Goal: Transaction & Acquisition: Obtain resource

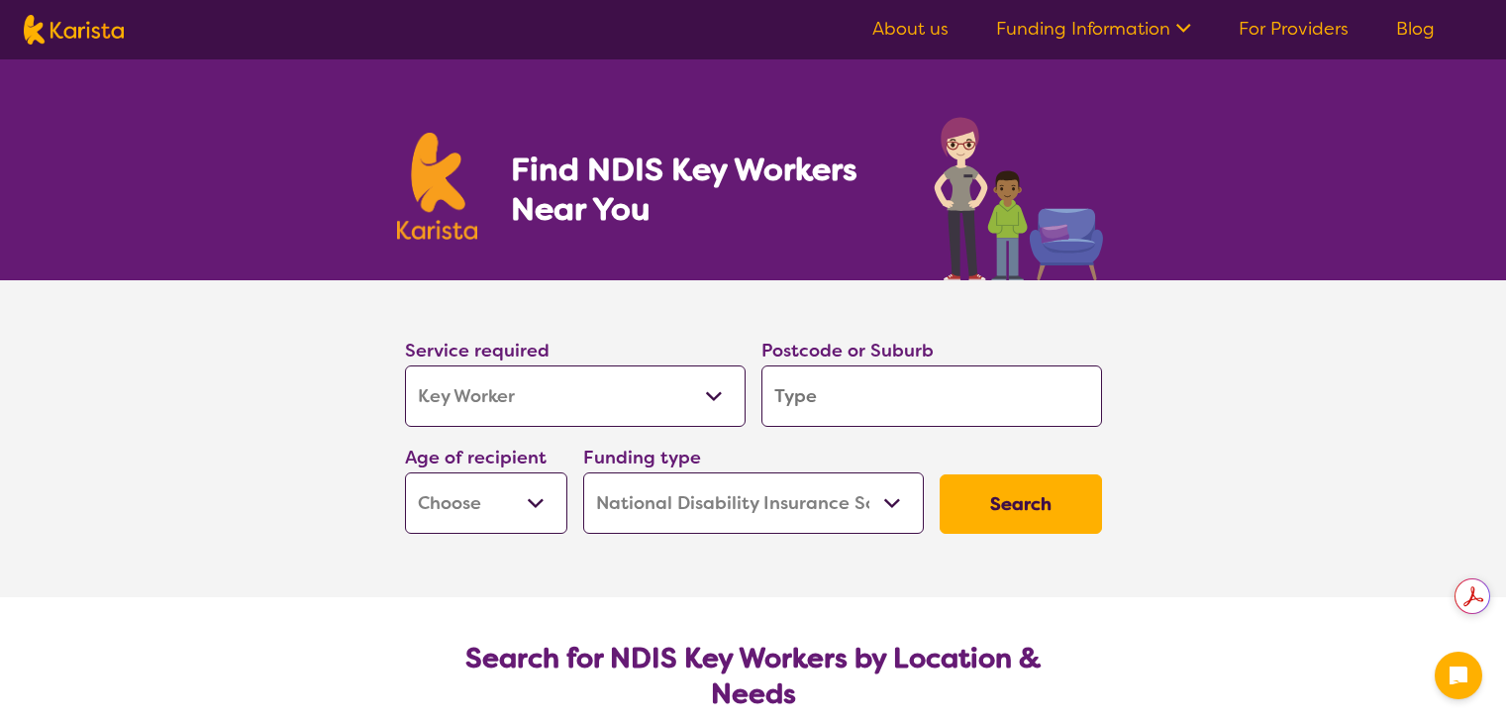
select select "Key Worker"
select select "NDIS"
select select "Key Worker"
select select "NDIS"
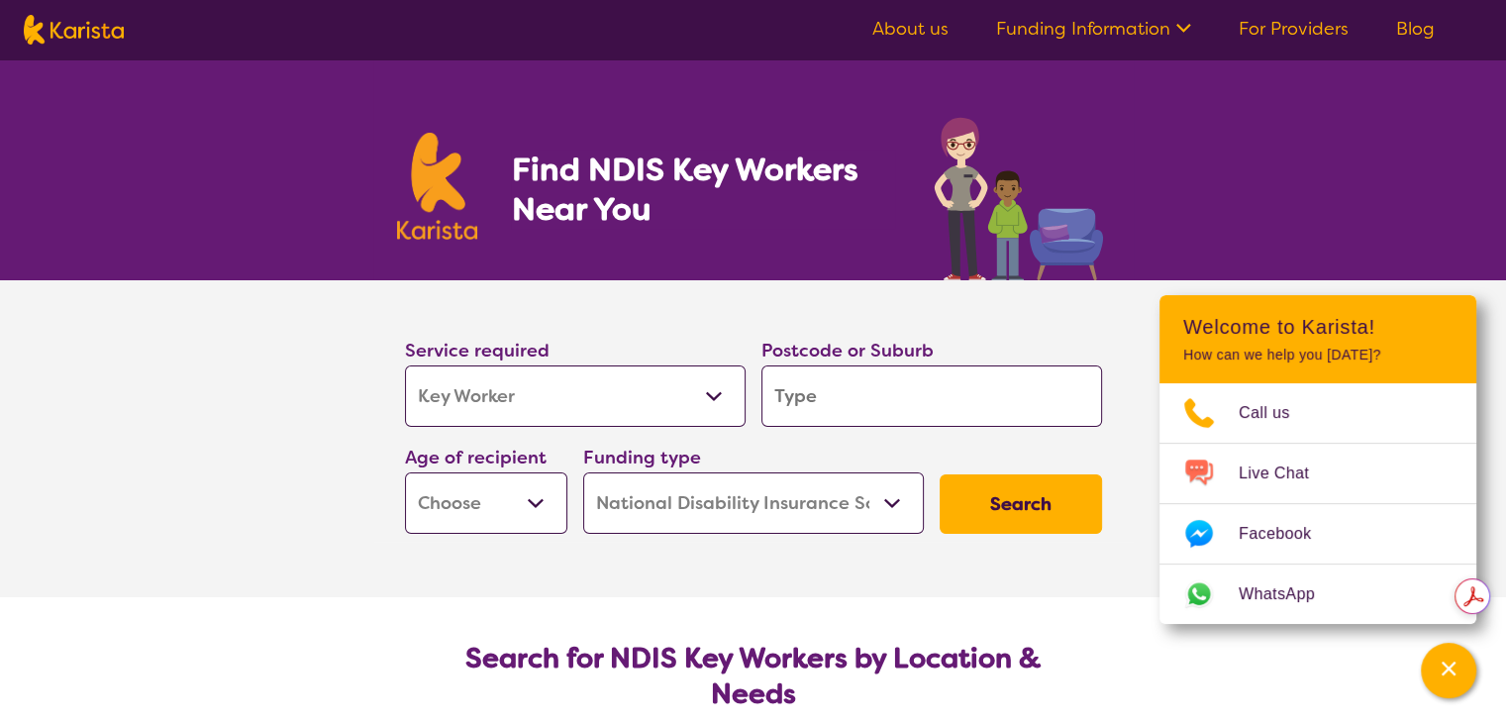
click at [884, 401] on input "search" at bounding box center [932, 395] width 341 height 61
type input "3"
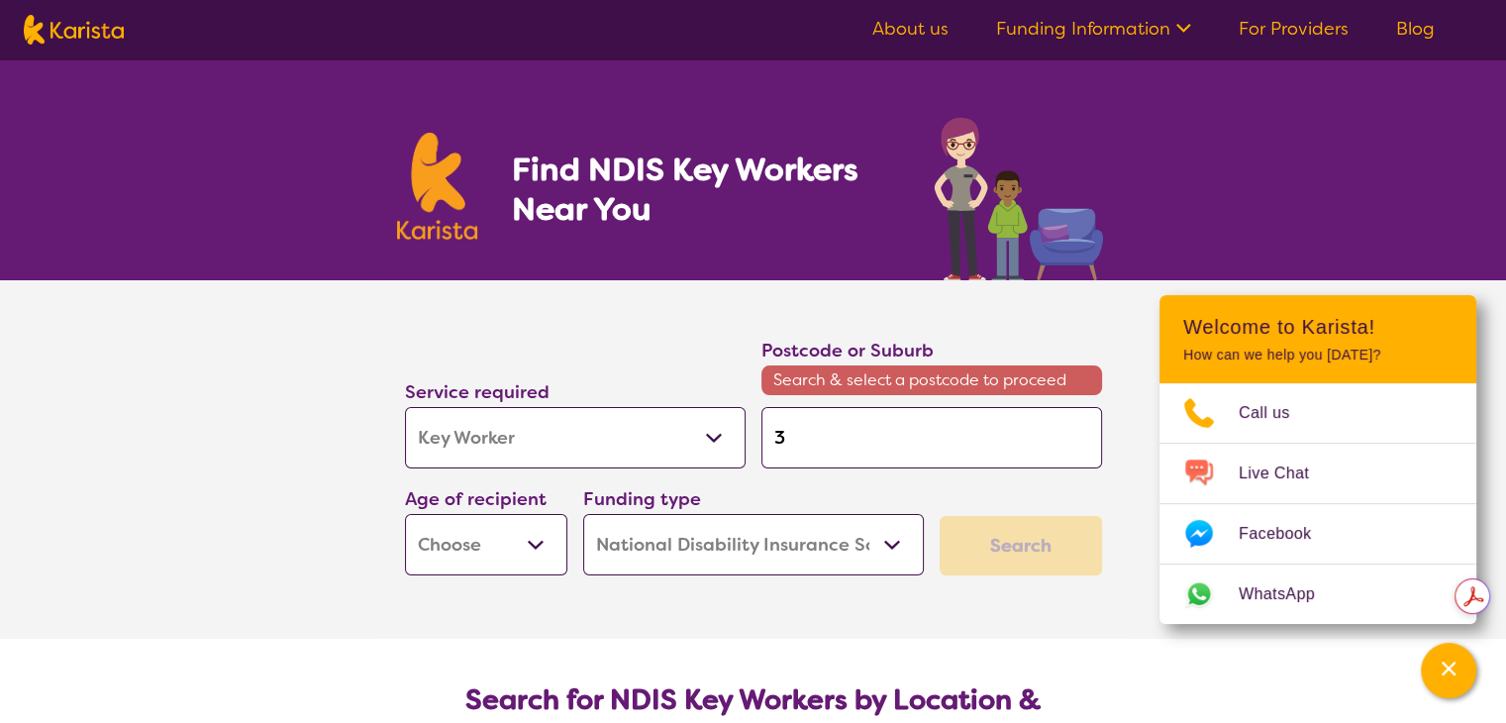
type input "30"
type input "303"
type input "3030"
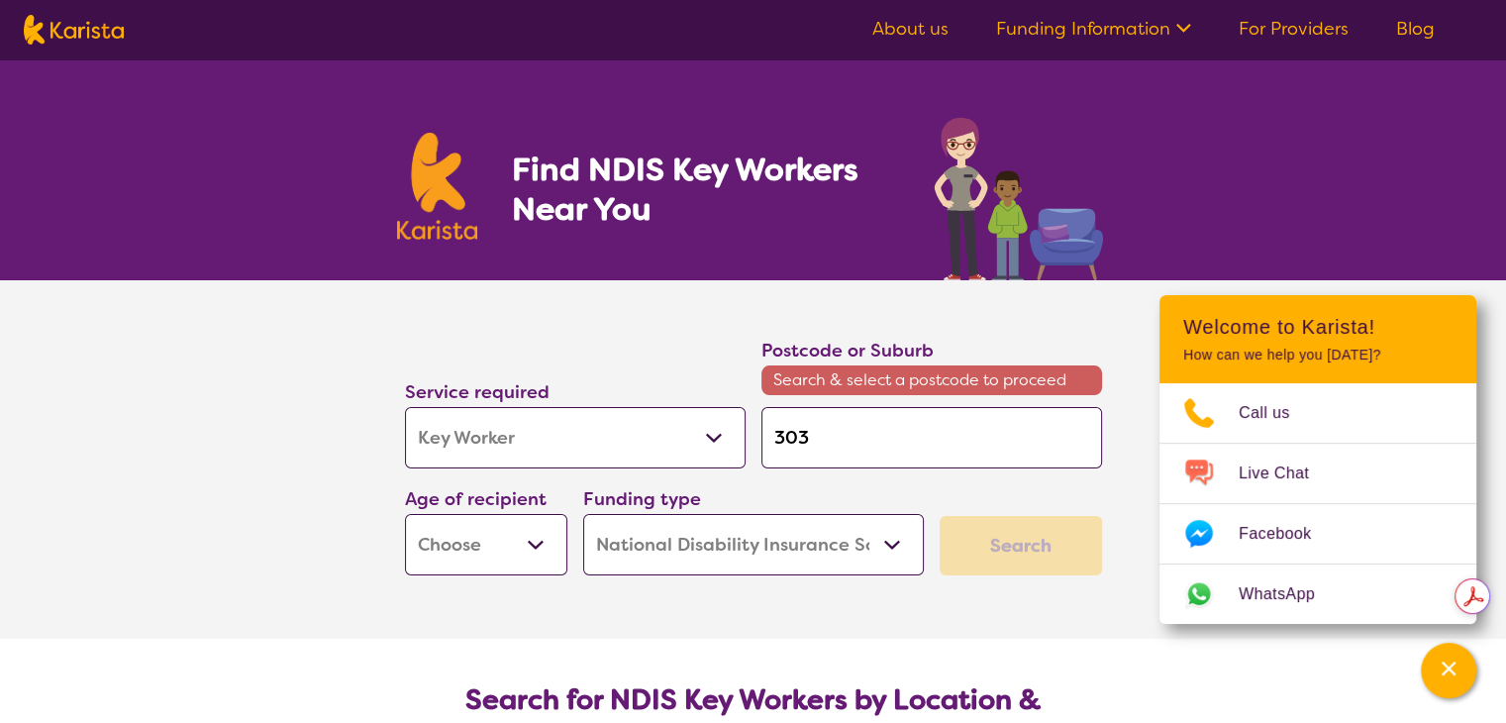
type input "3030"
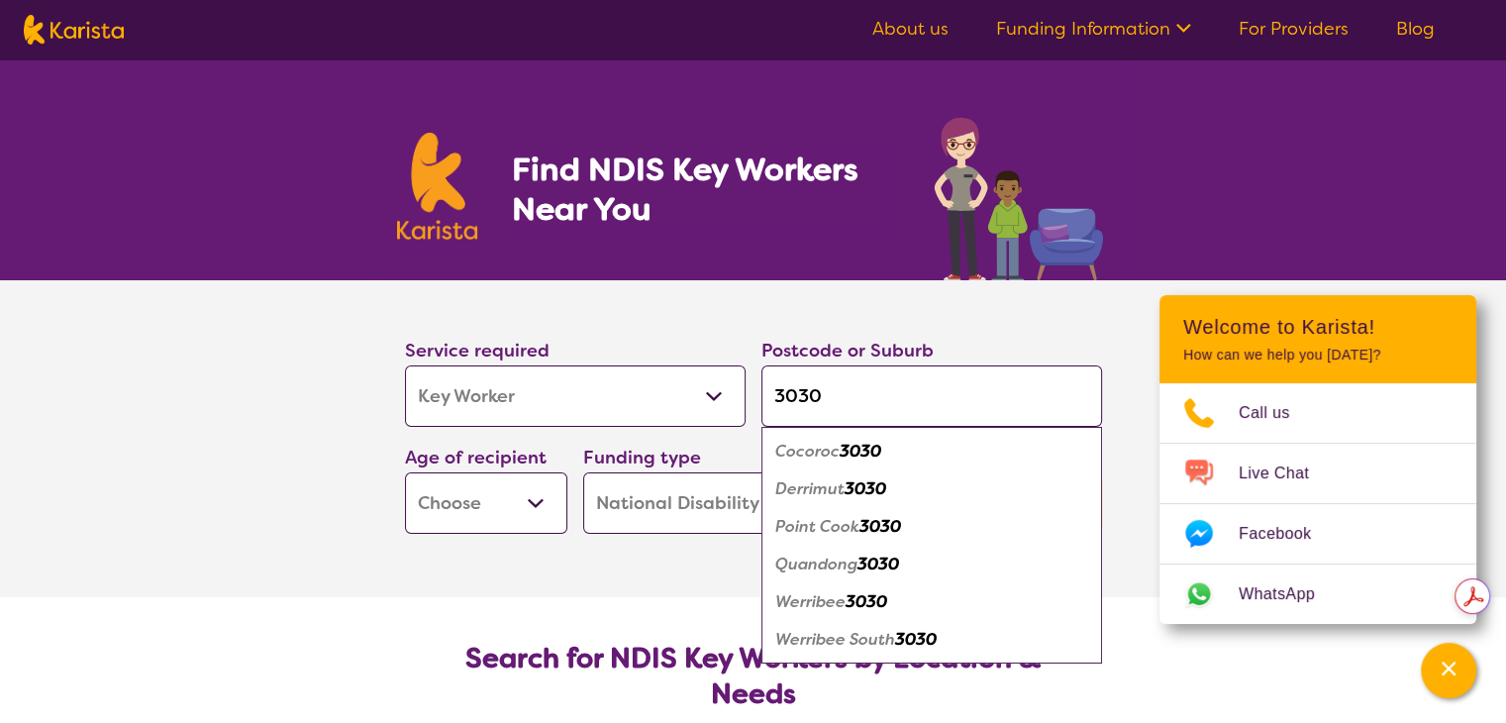
type input "3030"
click at [834, 607] on em "Werribee" at bounding box center [811, 601] width 70 height 21
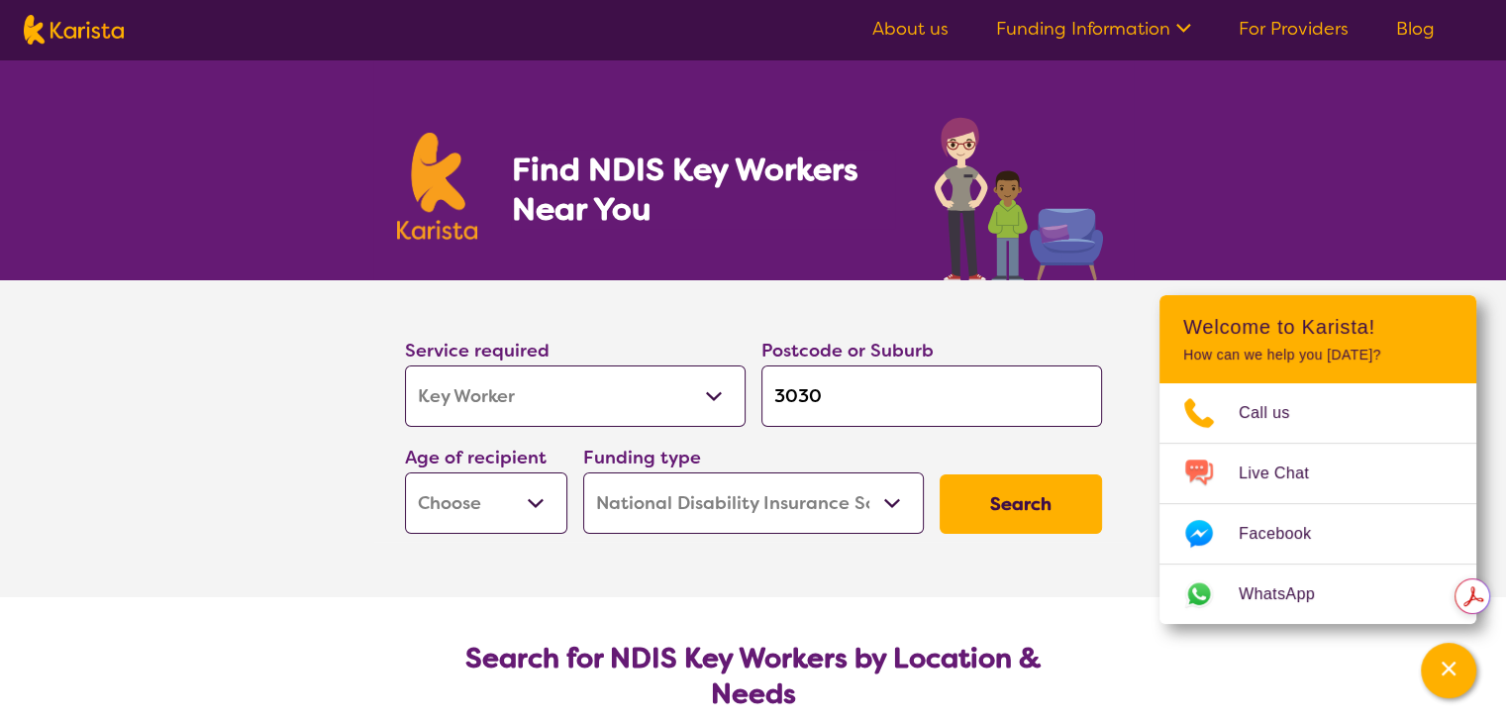
click at [479, 496] on select "Early Childhood - 0 to 9 Child - 10 to 11 Adolescent - 12 to 17 Adult - 18 to 6…" at bounding box center [486, 502] width 162 height 61
select select "EC"
click at [405, 472] on select "Early Childhood - 0 to 9 Child - 10 to 11 Adolescent - 12 to 17 Adult - 18 to 6…" at bounding box center [486, 502] width 162 height 61
select select "EC"
click at [1008, 491] on button "Search" at bounding box center [1021, 503] width 162 height 59
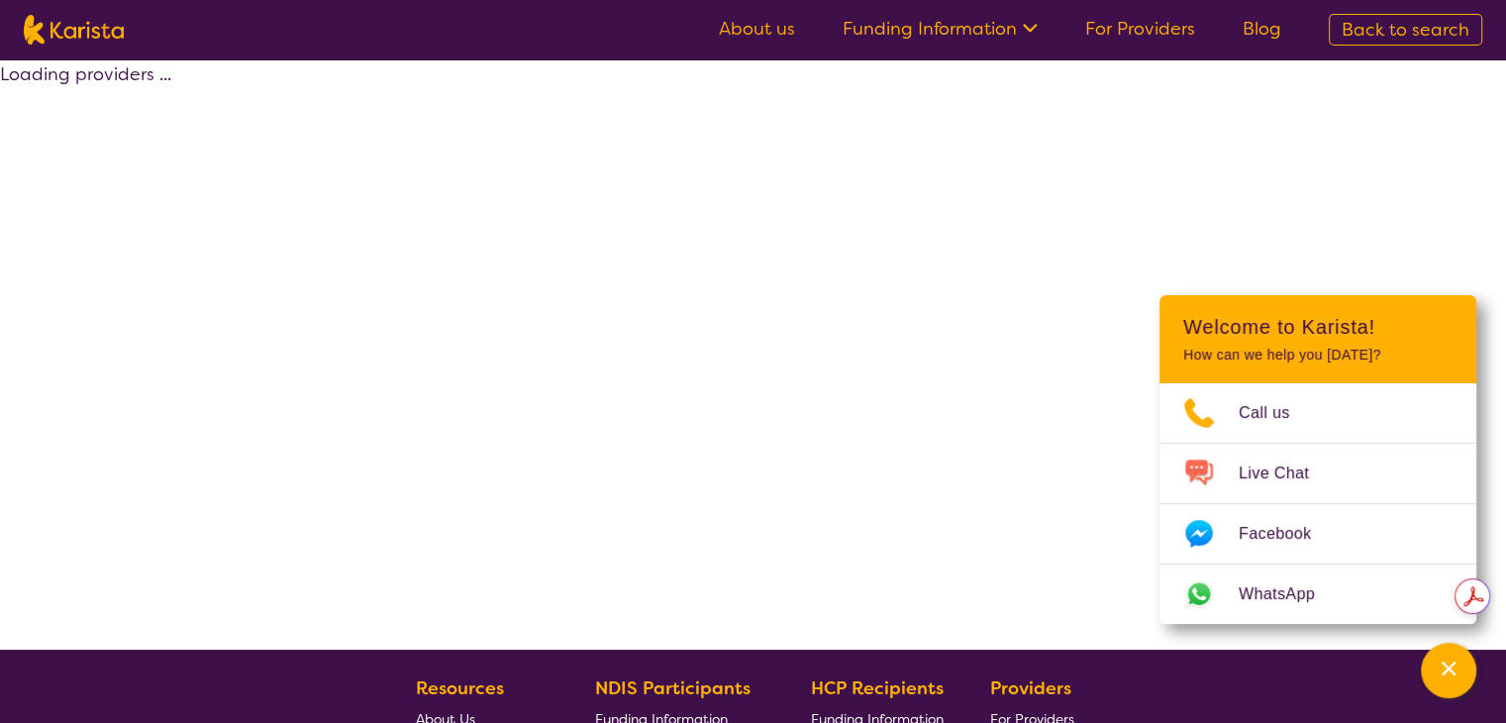
select select "by_score"
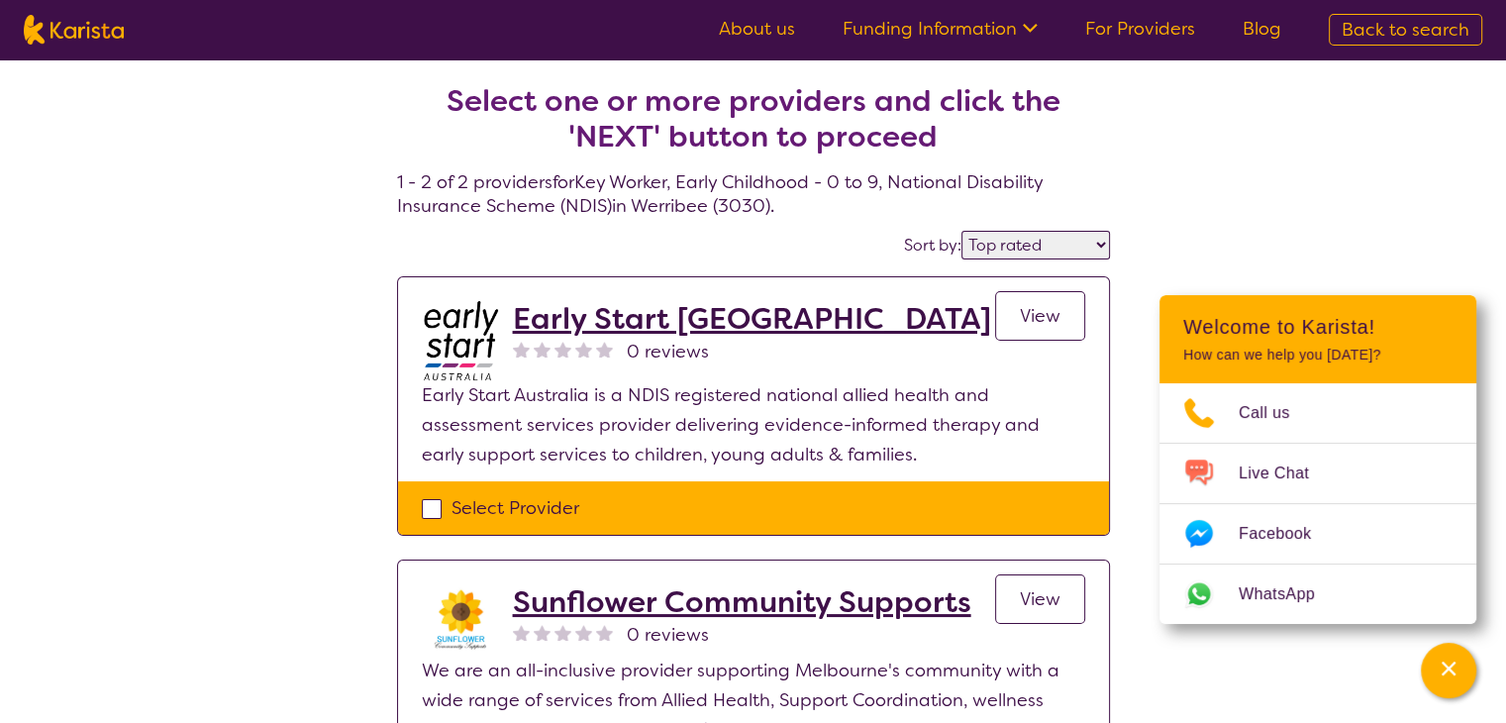
click at [692, 317] on h2 "Early Start [GEOGRAPHIC_DATA]" at bounding box center [752, 319] width 478 height 36
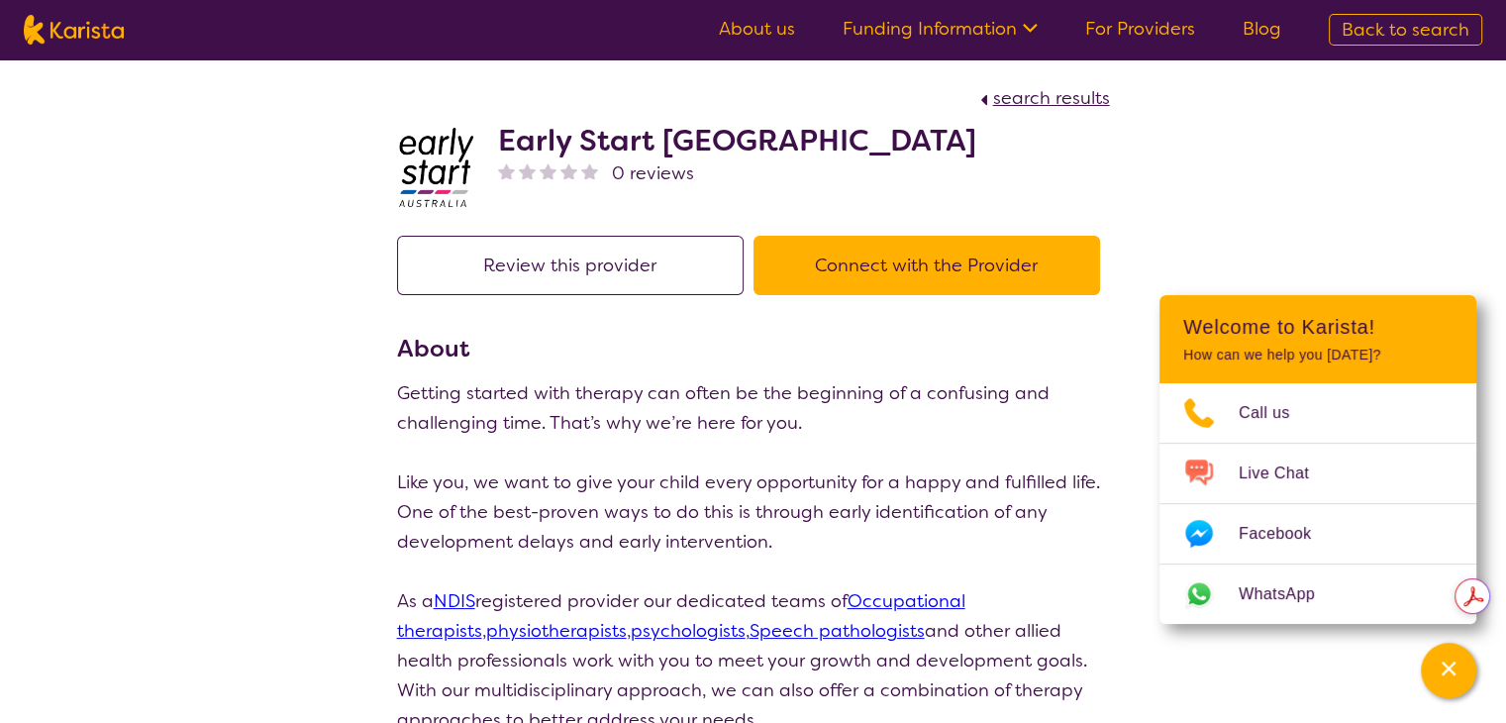
click at [823, 292] on button "Connect with the Provider" at bounding box center [927, 265] width 347 height 59
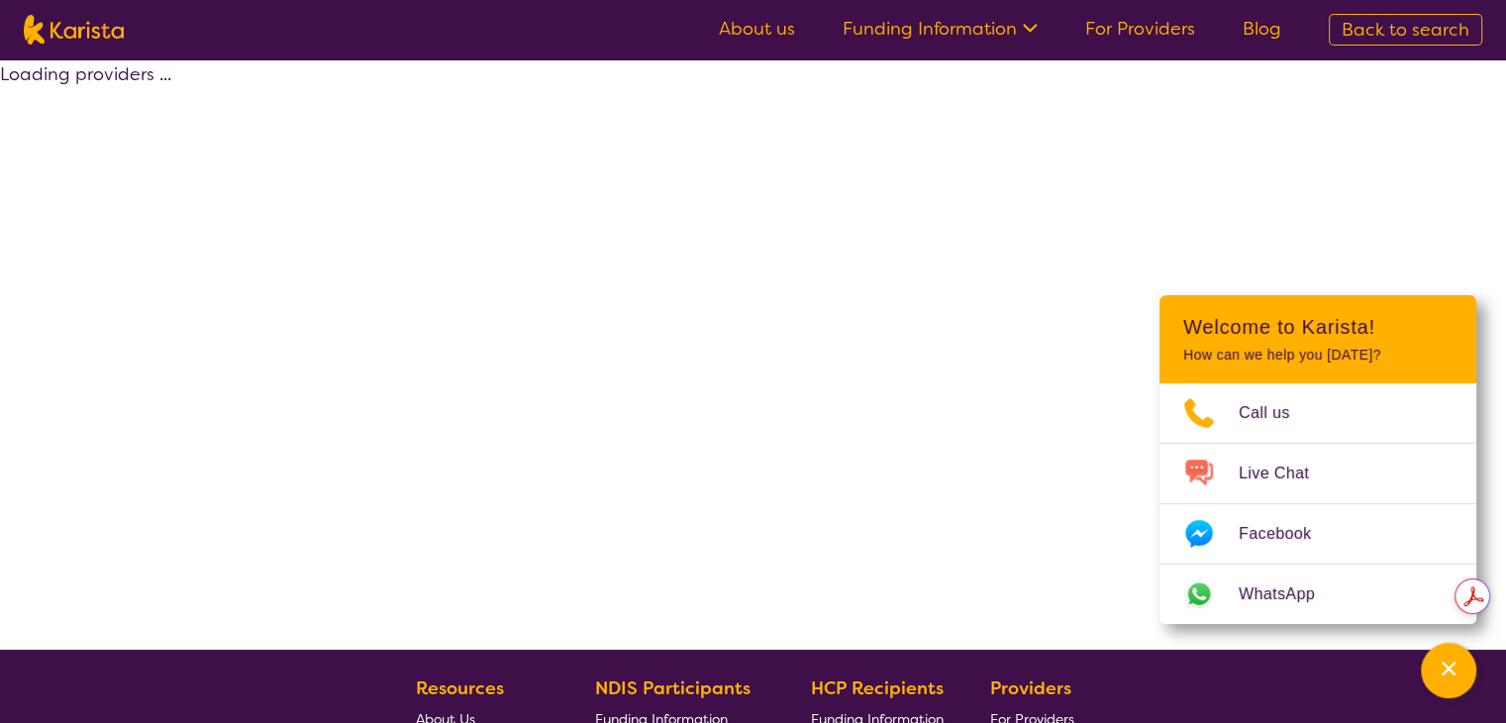
select select "by_score"
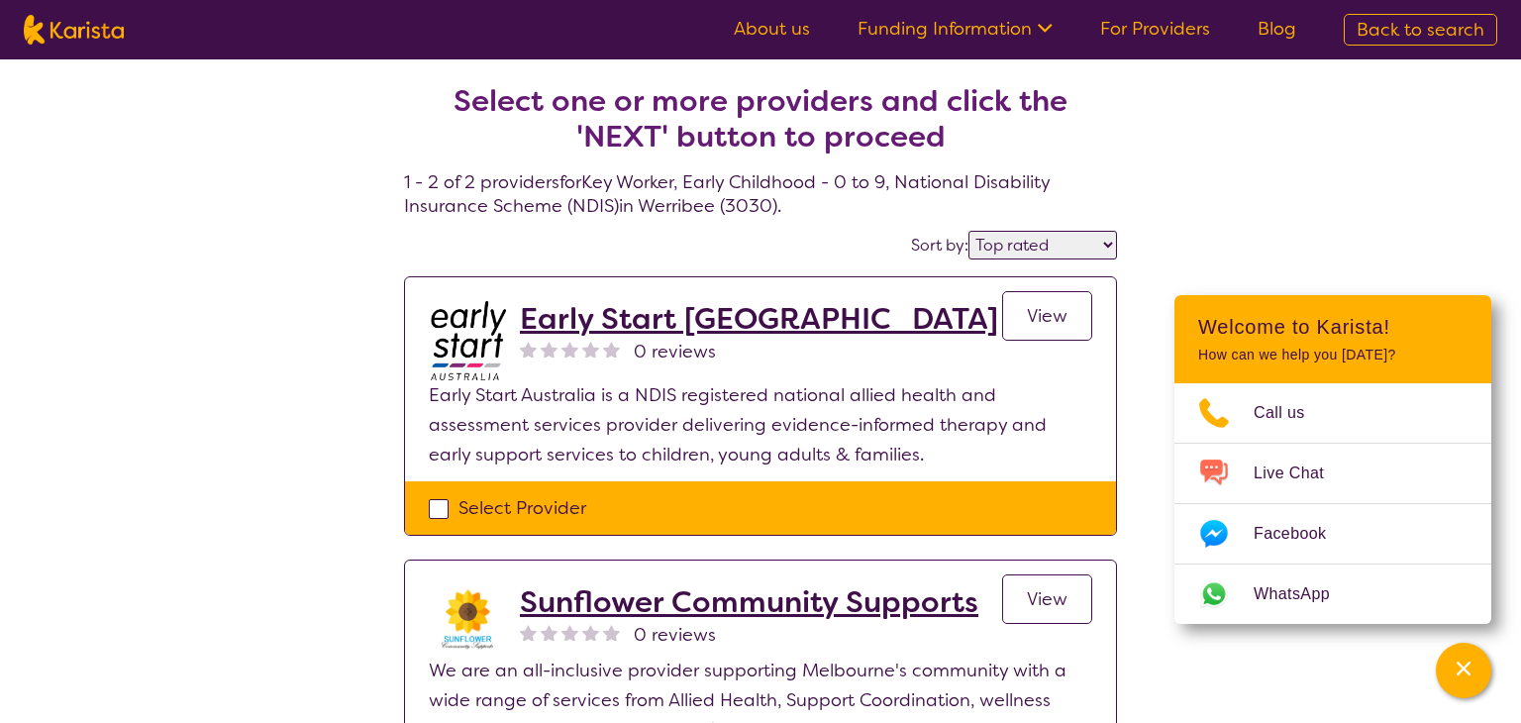
select select "Key Worker"
select select "EC"
select select "NDIS"
select select "Key Worker"
select select "EC"
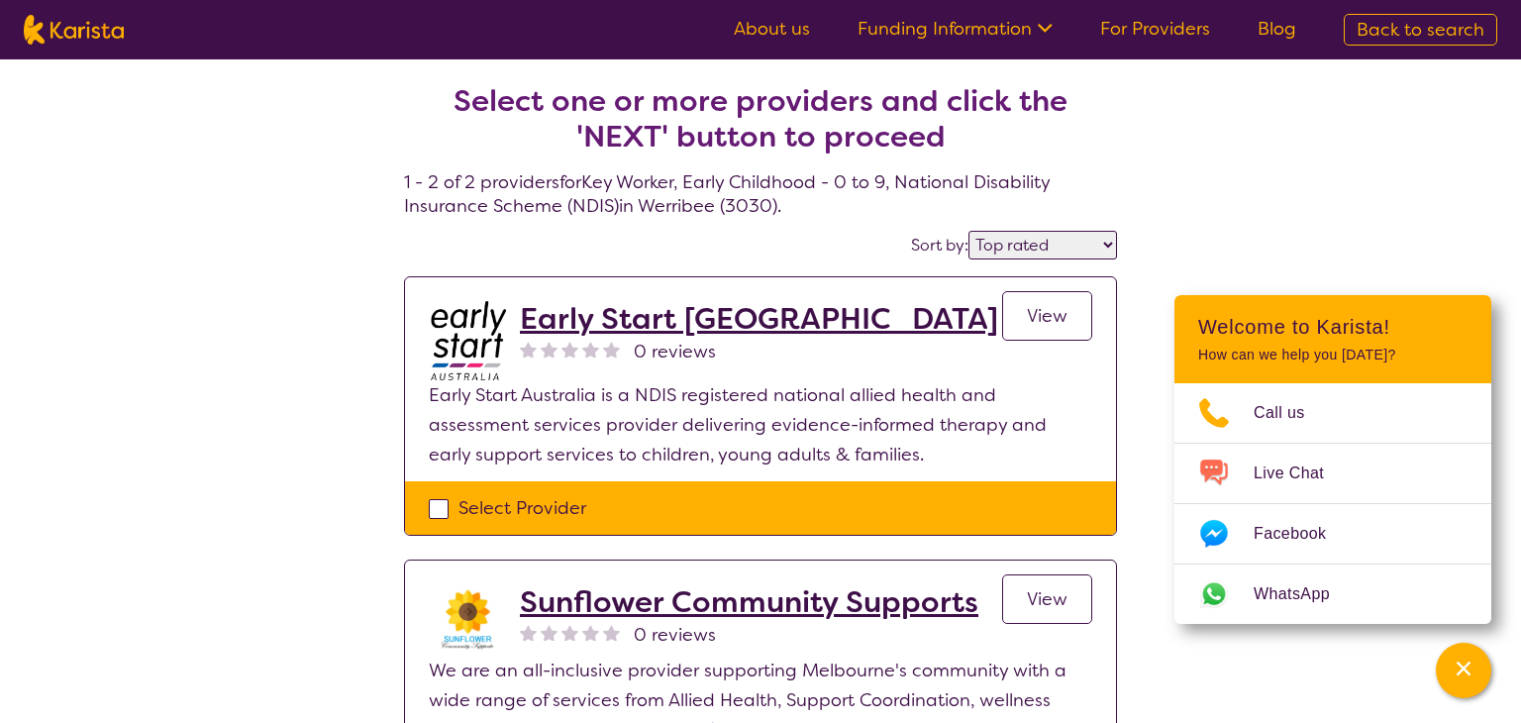
select select "NDIS"
